Goal: Information Seeking & Learning: Learn about a topic

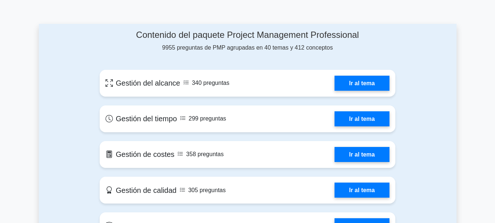
scroll to position [326, 0]
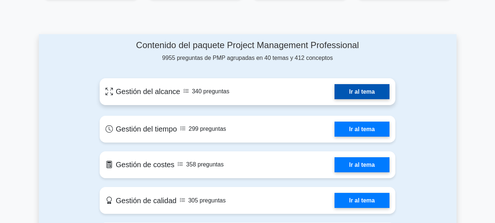
click at [341, 99] on link "Ir al tema" at bounding box center [362, 91] width 55 height 15
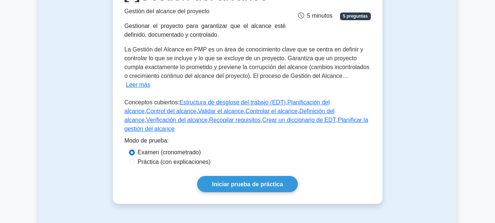
scroll to position [118, 0]
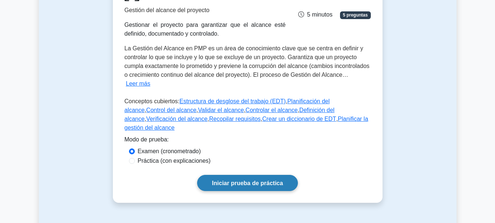
click at [231, 180] on font "Iniciar prueba de práctica" at bounding box center [247, 183] width 71 height 6
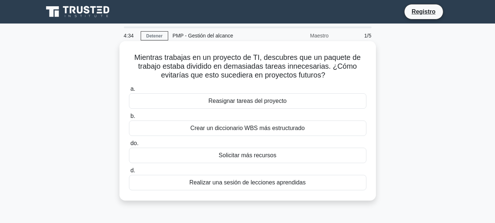
click at [169, 133] on div "Crear un diccionario WBS más estructurado" at bounding box center [248, 127] width 238 height 15
click at [129, 118] on input "b. Crear un diccionario WBS más estructurado" at bounding box center [129, 116] width 0 height 5
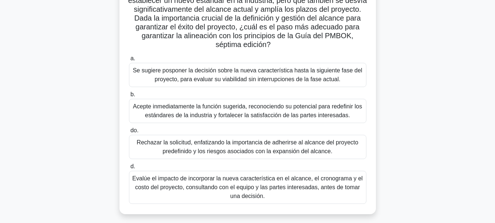
scroll to position [173, 0]
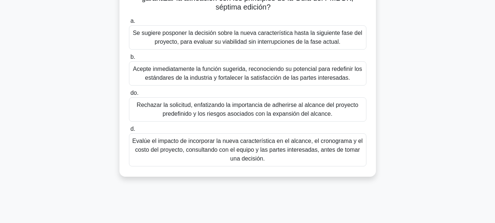
click at [195, 158] on font "Evalúe el impacto de incorporar la nueva característica en el alcance, el crono…" at bounding box center [247, 149] width 231 height 26
click at [129, 131] on input "d. Evalúe el impacto de incorporar la nueva característica en el alcance, el cr…" at bounding box center [129, 128] width 0 height 5
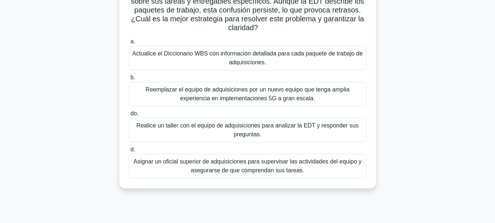
scroll to position [78, 0]
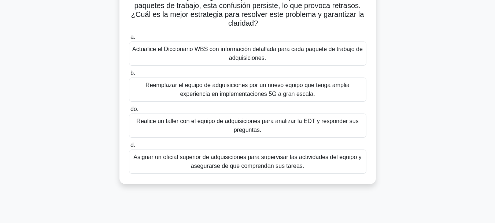
click at [328, 125] on font "Realice un taller con el equipo de adquisiciones para analizar la EDT y respond…" at bounding box center [247, 126] width 231 height 18
click at [129, 111] on input "do. Realice un taller con el equipo de adquisiciones para analizar la EDT y res…" at bounding box center [129, 109] width 0 height 5
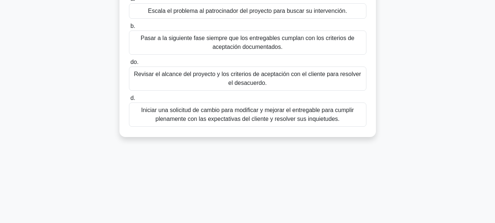
scroll to position [145, 0]
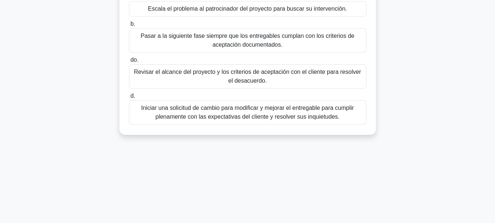
click at [352, 88] on div "Revisar el alcance del proyecto y los criterios de aceptación con el cliente pa…" at bounding box center [248, 76] width 238 height 24
click at [129, 62] on input "do. Revisar el alcance del proyecto y los criterios de aceptación con el client…" at bounding box center [129, 60] width 0 height 5
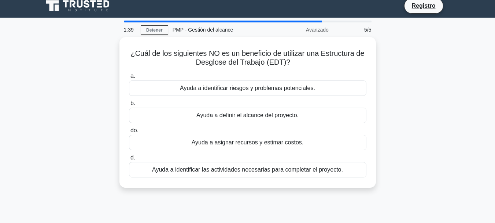
scroll to position [0, 0]
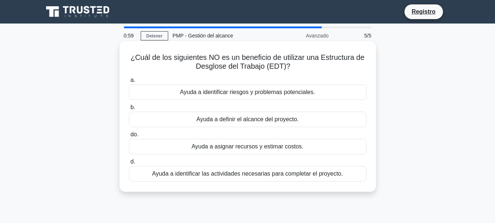
click at [354, 92] on div "Ayuda a identificar riesgos y problemas potenciales." at bounding box center [248, 91] width 238 height 15
click at [129, 82] on input "a. Ayuda a identificar riesgos y problemas potenciales." at bounding box center [129, 80] width 0 height 5
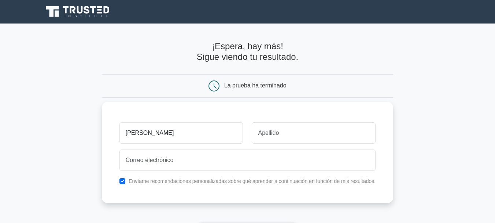
type input "zulma"
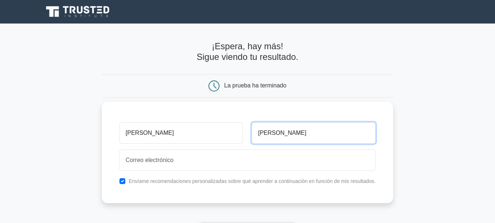
type input "perez"
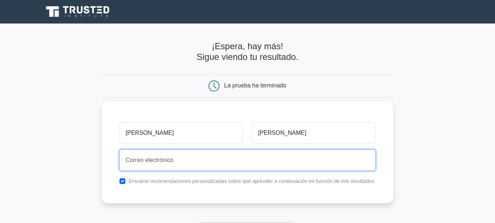
click at [198, 164] on input "email" at bounding box center [248, 159] width 256 height 21
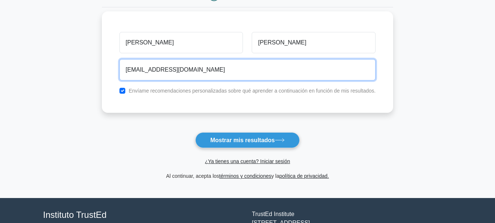
scroll to position [96, 0]
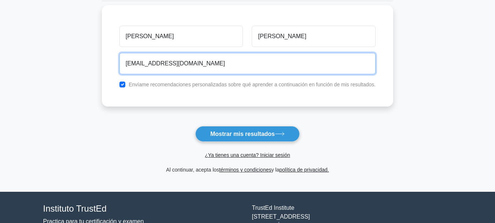
type input "zperez019@gmail.com"
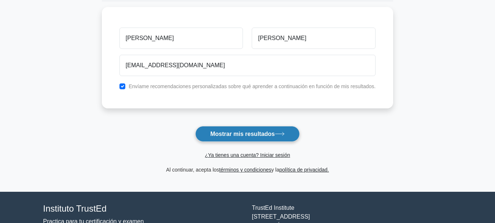
click at [285, 134] on icon at bounding box center [280, 134] width 10 height 4
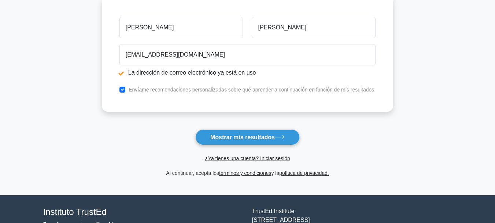
scroll to position [138, 0]
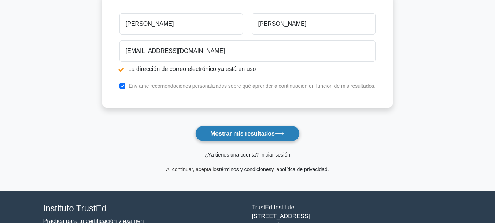
click at [275, 133] on font "Mostrar mis resultados" at bounding box center [242, 133] width 65 height 6
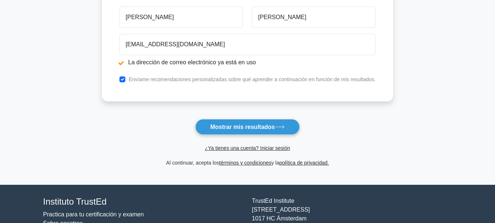
scroll to position [148, 0]
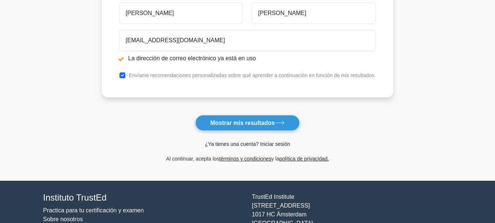
click at [269, 146] on font "¿Ya tienes una cuenta? Iniciar sesión" at bounding box center [247, 144] width 85 height 6
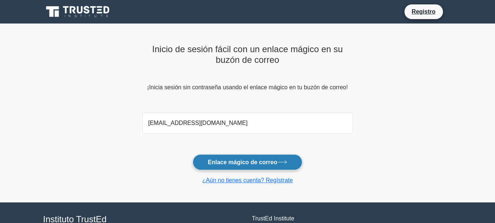
type input "zperez019@gmail.com"
click at [276, 162] on font "Enlace mágico de correo" at bounding box center [242, 162] width 69 height 6
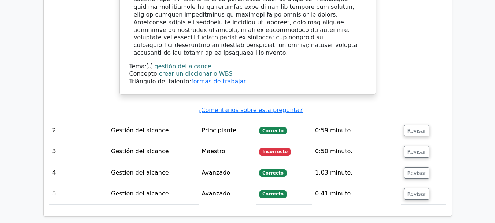
scroll to position [890, 0]
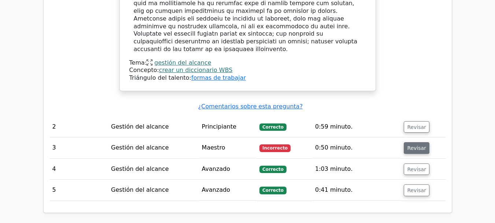
click at [418, 145] on font "Revisar" at bounding box center [416, 148] width 19 height 6
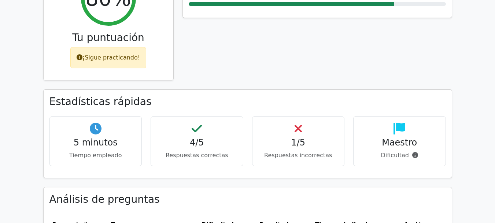
scroll to position [373, 0]
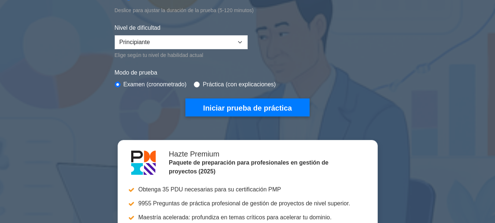
scroll to position [199, 0]
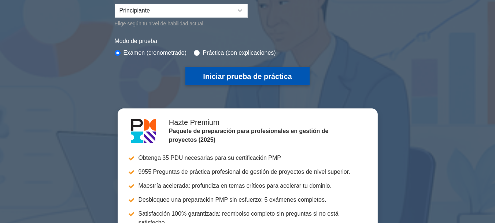
click at [292, 77] on font "Iniciar prueba de práctica" at bounding box center [247, 76] width 89 height 8
